Goal: Information Seeking & Learning: Learn about a topic

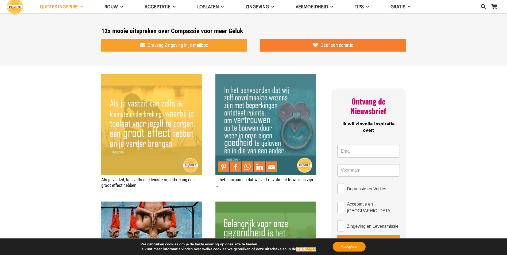
scroll to position [214, 0]
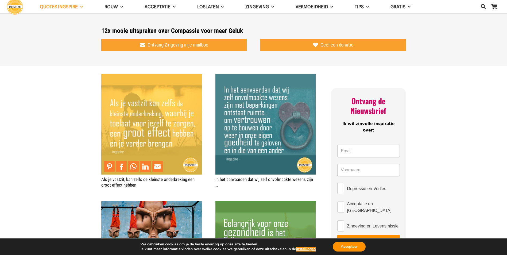
click at [125, 112] on img "Als je vastzit, kan zelfs de kleinste onderbreking een groot effect hebben" at bounding box center [151, 124] width 101 height 101
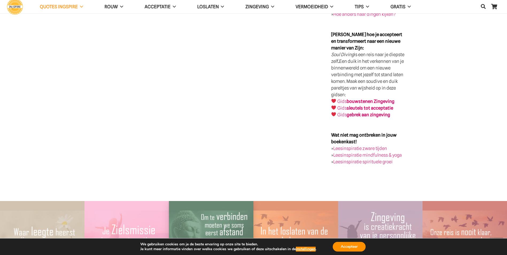
scroll to position [990, 0]
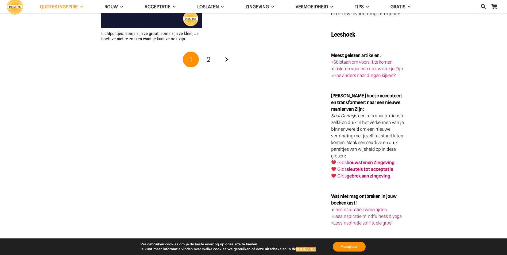
scroll to position [990, 0]
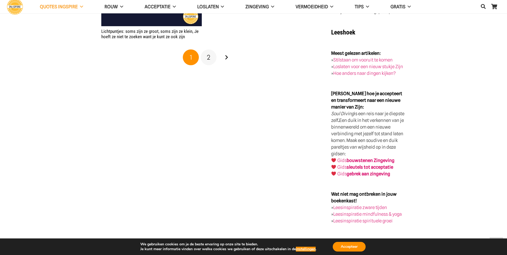
click at [208, 54] on span "2" at bounding box center [208, 58] width 3 height 8
